Goal: Task Accomplishment & Management: Complete application form

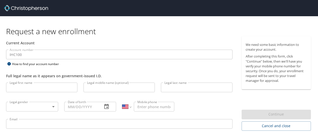
select select "US"
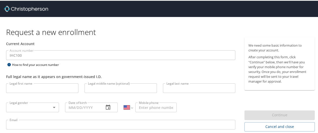
click at [131, 59] on p at bounding box center [120, 60] width 229 height 2
click at [133, 35] on h1 "Request a new enrollment" at bounding box center [162, 31] width 312 height 10
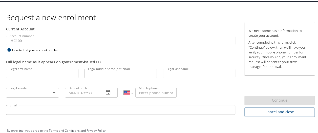
scroll to position [19, 0]
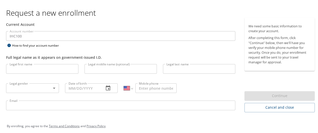
click at [115, 50] on div "Full legal name as it appears on government-issued I.D." at bounding box center [120, 54] width 235 height 12
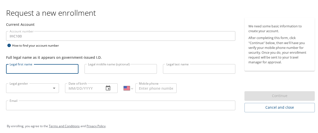
click at [67, 64] on input "Legal first name" at bounding box center [42, 68] width 72 height 10
type input "[PERSON_NAME]"
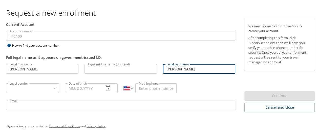
type input "[PERSON_NAME]"
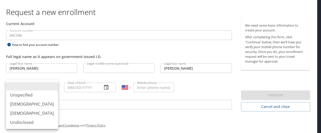
click at [54, 89] on body "Request a new enrollment Current Account Account number IHC100 Account number H…" at bounding box center [160, 47] width 321 height 133
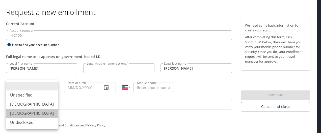
click at [36, 114] on li "[DEMOGRAPHIC_DATA]" at bounding box center [32, 112] width 52 height 9
type input "[DEMOGRAPHIC_DATA]"
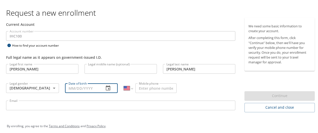
click at [95, 88] on input "Date of birth" at bounding box center [82, 87] width 35 height 10
type input "[DATE]"
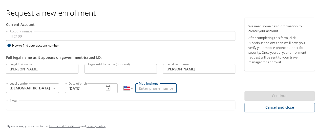
click at [144, 85] on input "Mobile phone" at bounding box center [155, 87] width 41 height 10
type input "[PHONE_NUMBER]"
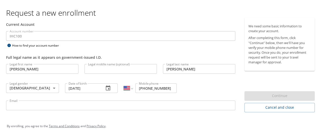
click at [189, 89] on div "Legal first name [PERSON_NAME] Legal first name Legal middle name (optional) Le…" at bounding box center [120, 87] width 235 height 54
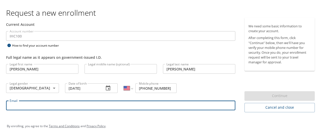
click at [168, 102] on input "Email" at bounding box center [120, 105] width 229 height 10
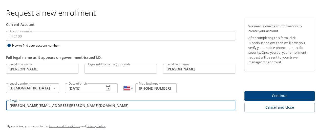
type input "[PERSON_NAME][EMAIL_ADDRESS][PERSON_NAME][DOMAIN_NAME]"
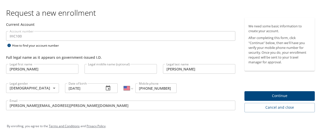
click at [215, 83] on div "Legal first name [PERSON_NAME] Legal first name Legal middle name (optional) Le…" at bounding box center [120, 87] width 235 height 54
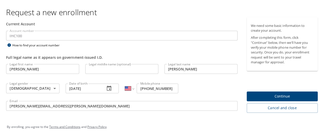
scroll to position [23, 0]
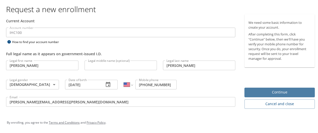
click at [280, 90] on span "Continue" at bounding box center [279, 91] width 62 height 6
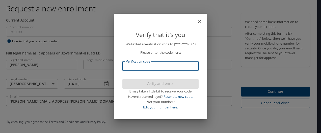
click at [157, 65] on input "Verification code" at bounding box center [161, 66] width 76 height 10
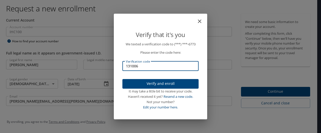
type input "131006"
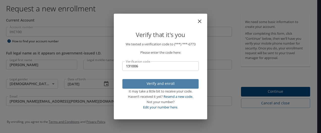
click at [156, 82] on span "Verify and enroll" at bounding box center [161, 83] width 68 height 6
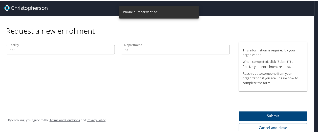
scroll to position [1, 0]
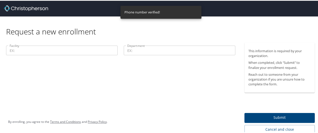
click at [151, 90] on div "Facility Facility Department Department" at bounding box center [120, 87] width 241 height 91
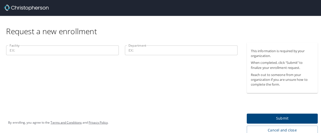
scroll to position [0, 0]
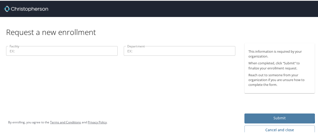
click at [273, 116] on span "Submit" at bounding box center [279, 117] width 62 height 6
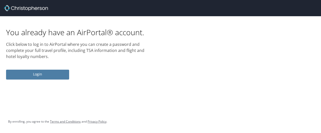
click at [53, 72] on span "Login" at bounding box center [37, 74] width 55 height 6
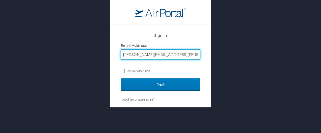
type input "[PERSON_NAME][EMAIL_ADDRESS][PERSON_NAME][DOMAIN_NAME]"
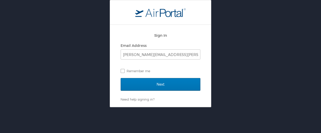
click at [143, 64] on div "Email Address [PERSON_NAME][EMAIL_ADDRESS][PERSON_NAME][DOMAIN_NAME] Remember me" at bounding box center [161, 58] width 80 height 33
click at [122, 69] on label "Remember me" at bounding box center [161, 71] width 80 height 8
click at [122, 69] on input "Remember me" at bounding box center [122, 70] width 3 height 3
checkbox input "true"
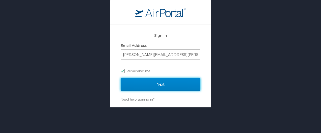
click at [140, 83] on input "Next" at bounding box center [161, 84] width 80 height 13
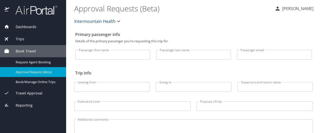
click at [201, 25] on div "Intermountain Health" at bounding box center [193, 21] width 245 height 16
click at [38, 93] on span "Travel Approval" at bounding box center [25, 93] width 33 height 6
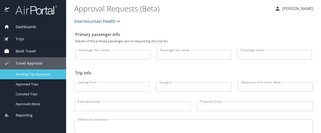
click at [37, 74] on span "Pending Trip Approvals" at bounding box center [38, 74] width 44 height 5
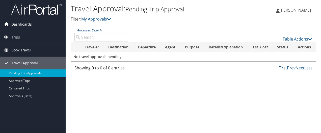
click at [21, 25] on span "Dashboards" at bounding box center [21, 24] width 20 height 13
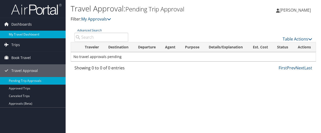
click at [21, 32] on link "My Travel Dashboard" at bounding box center [33, 35] width 66 height 8
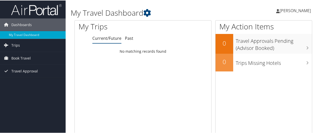
click at [175, 11] on h1 "My Travel Dashboard" at bounding box center [153, 12] width 164 height 11
click at [20, 44] on link "Trips" at bounding box center [33, 44] width 66 height 13
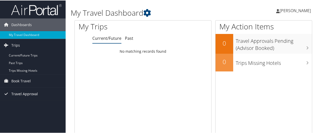
click at [16, 93] on span "Travel Approval" at bounding box center [24, 93] width 27 height 13
click at [10, 43] on icon at bounding box center [7, 45] width 8 height 8
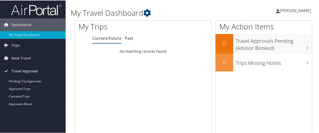
click at [5, 68] on icon at bounding box center [7, 70] width 8 height 8
click at [28, 57] on span "Book Travel" at bounding box center [20, 57] width 19 height 13
